Goal: Navigation & Orientation: Understand site structure

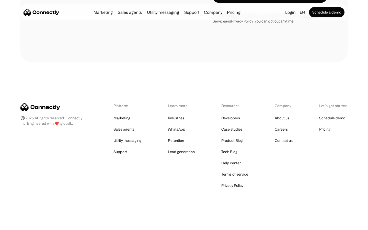
scroll to position [748, 0]
